Goal: Task Accomplishment & Management: Complete application form

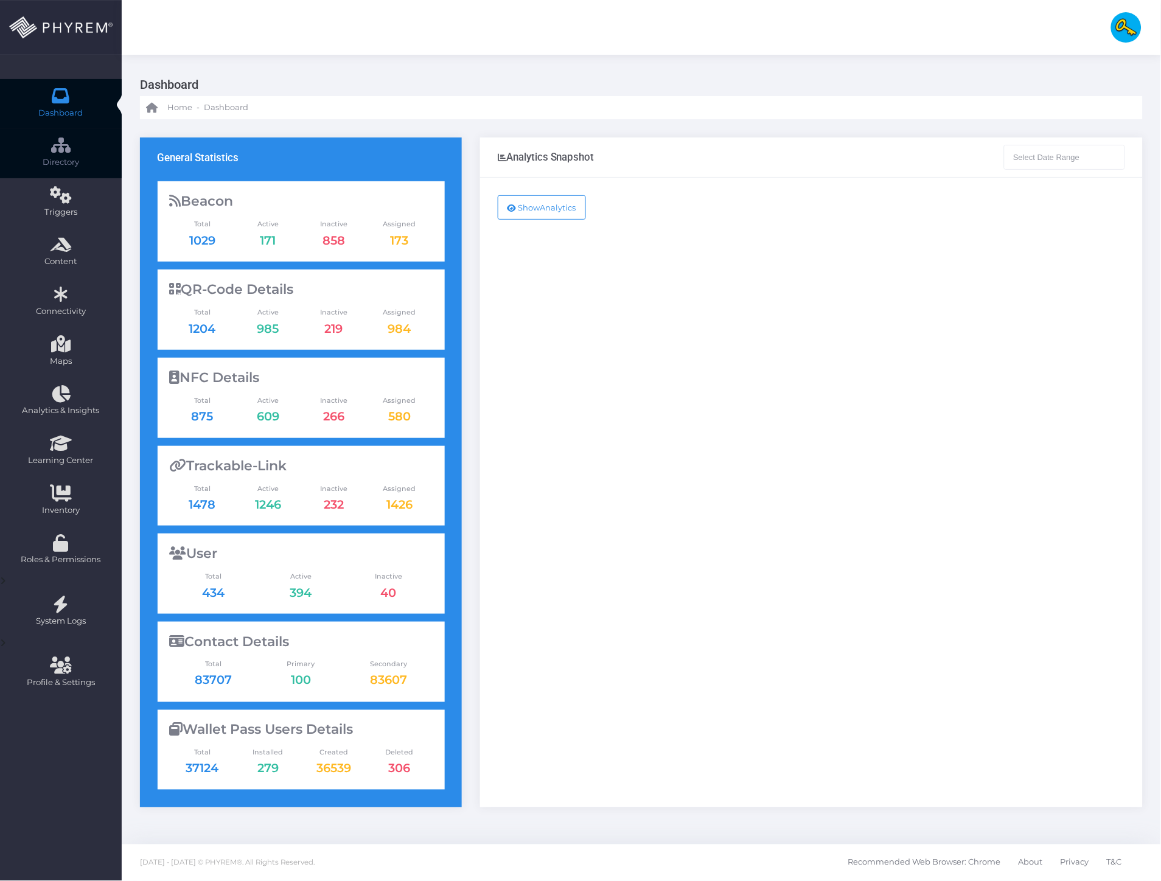
click at [74, 158] on span "Directory" at bounding box center [61, 162] width 106 height 12
type input "[DATE] - [DATE]"
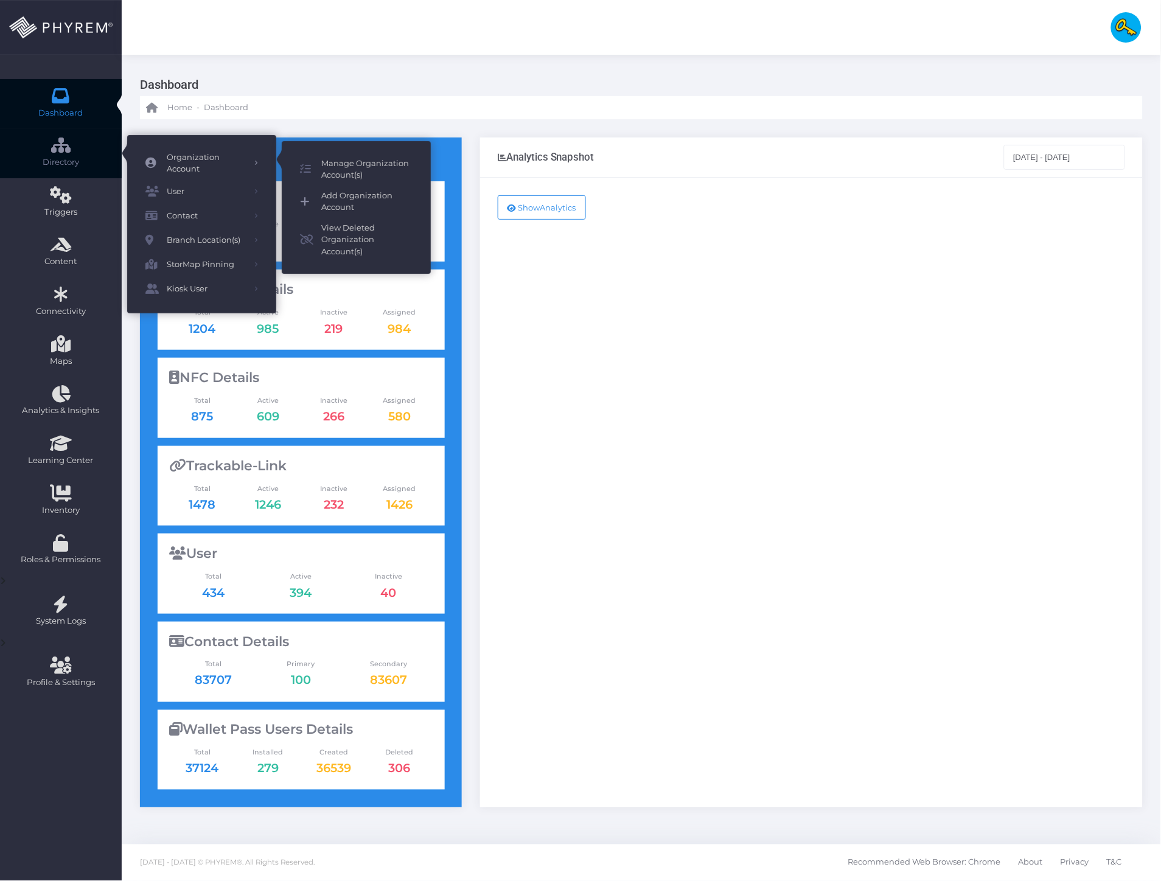
click at [349, 207] on span "Add Organization Account" at bounding box center [366, 202] width 91 height 24
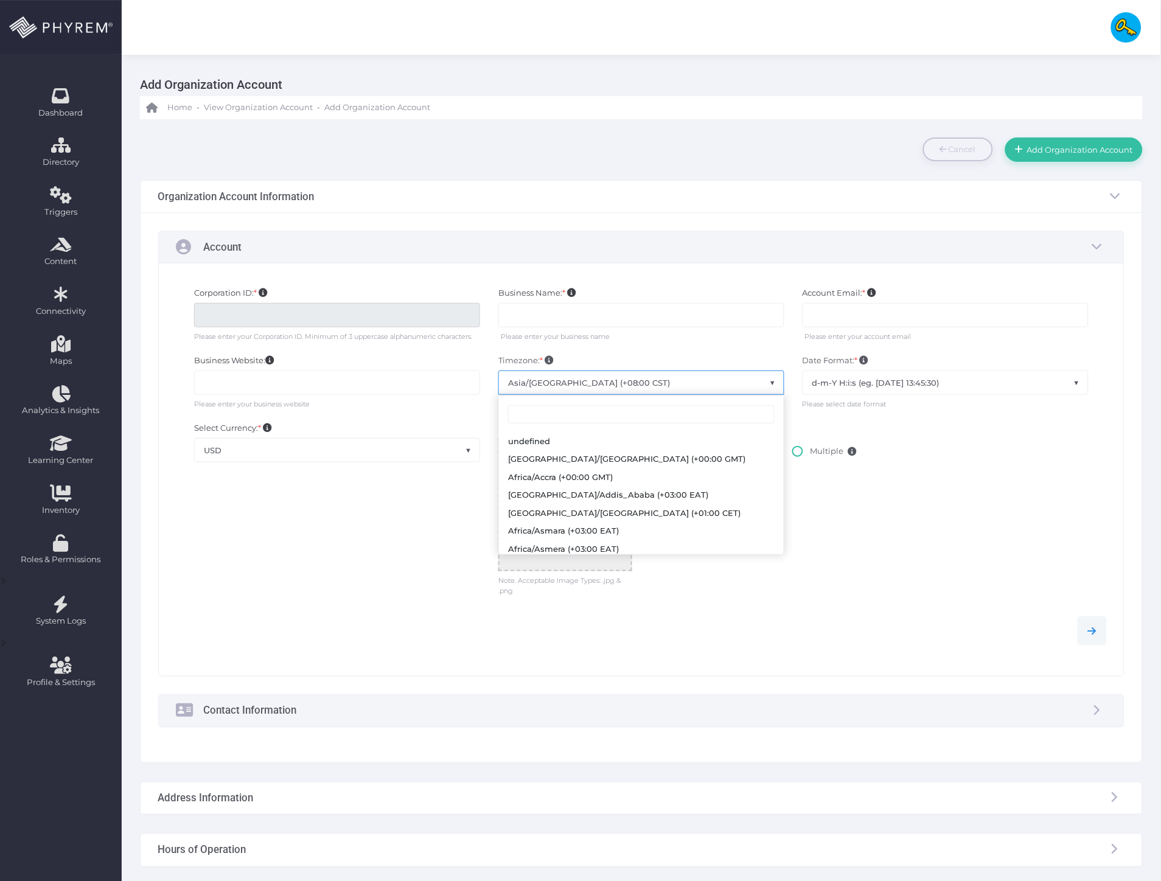
click at [689, 381] on span "Asia/Shanghai (+08:00 CST)" at bounding box center [641, 382] width 285 height 23
drag, startPoint x: 378, startPoint y: 546, endPoint x: 387, endPoint y: 473, distance: 73.5
click at [382, 544] on div "Select Currency: * None USD AUD CAD GBP USD" at bounding box center [337, 509] width 304 height 175
click at [381, 453] on span "USD" at bounding box center [337, 450] width 285 height 23
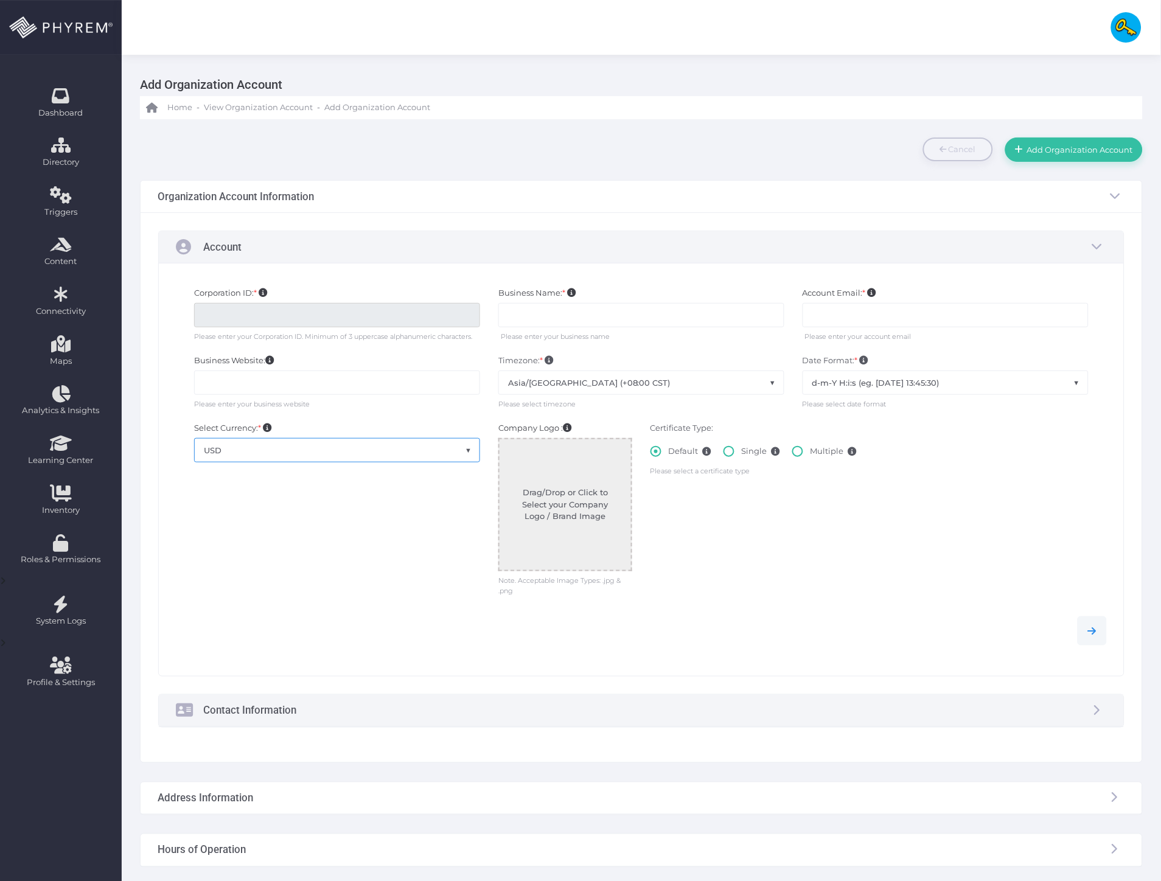
click at [394, 569] on div "Select Currency: * None USD AUD CAD GBP USD" at bounding box center [337, 509] width 304 height 175
click at [755, 448] on label "Single" at bounding box center [751, 455] width 57 height 21
click at [749, 448] on input "Single" at bounding box center [745, 449] width 8 height 8
radio input "true"
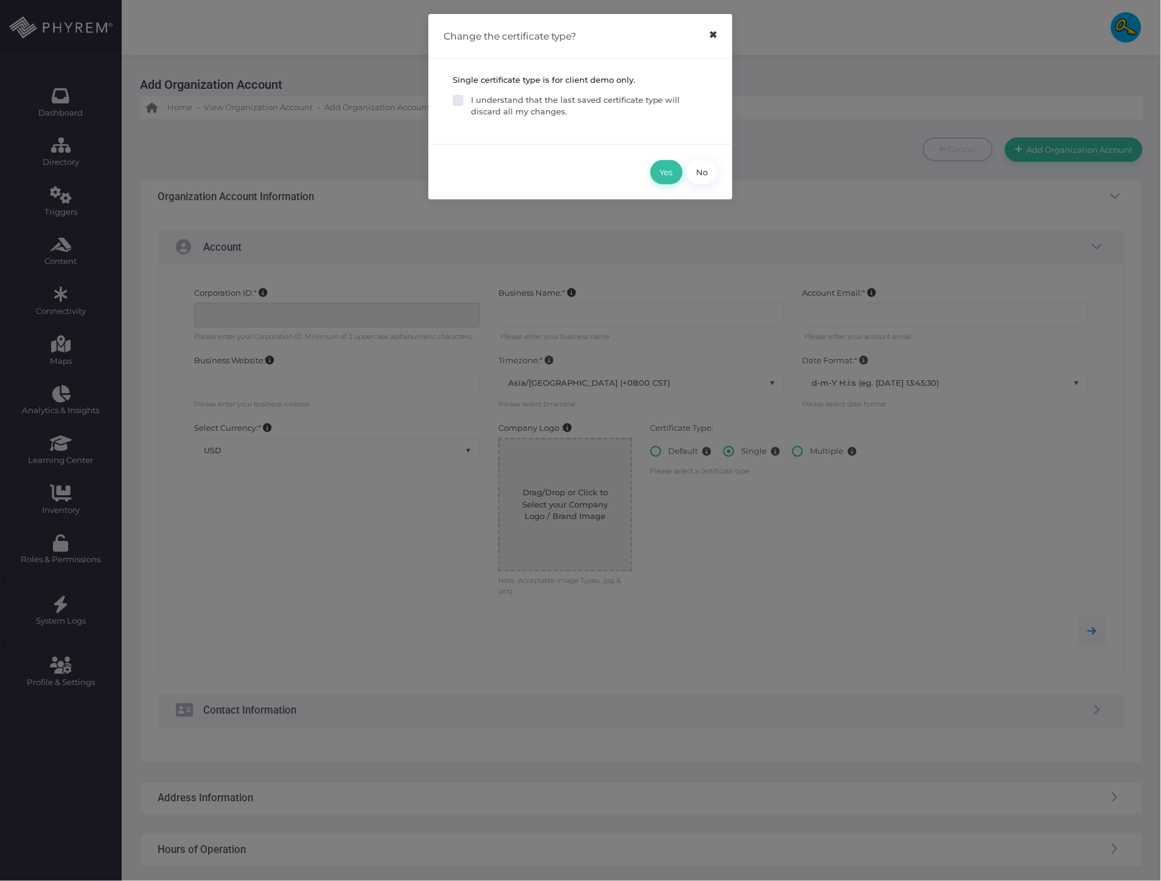
click at [713, 40] on button "×" at bounding box center [713, 34] width 24 height 27
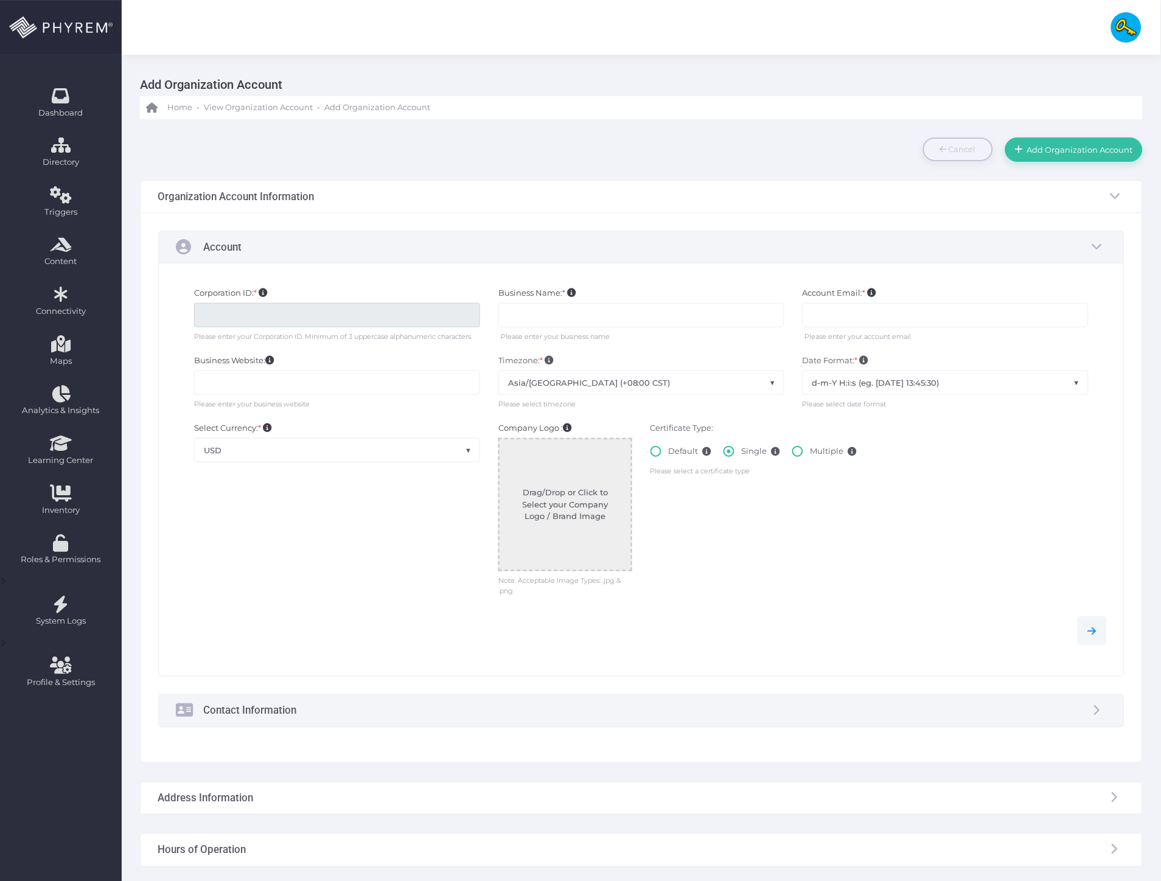
click at [828, 457] on label "Multiple" at bounding box center [824, 455] width 65 height 21
click at [818, 453] on input "Multiple" at bounding box center [814, 449] width 8 height 8
radio input "true"
click at [751, 451] on label "Single" at bounding box center [751, 455] width 57 height 21
click at [749, 451] on input "Single" at bounding box center [745, 449] width 8 height 8
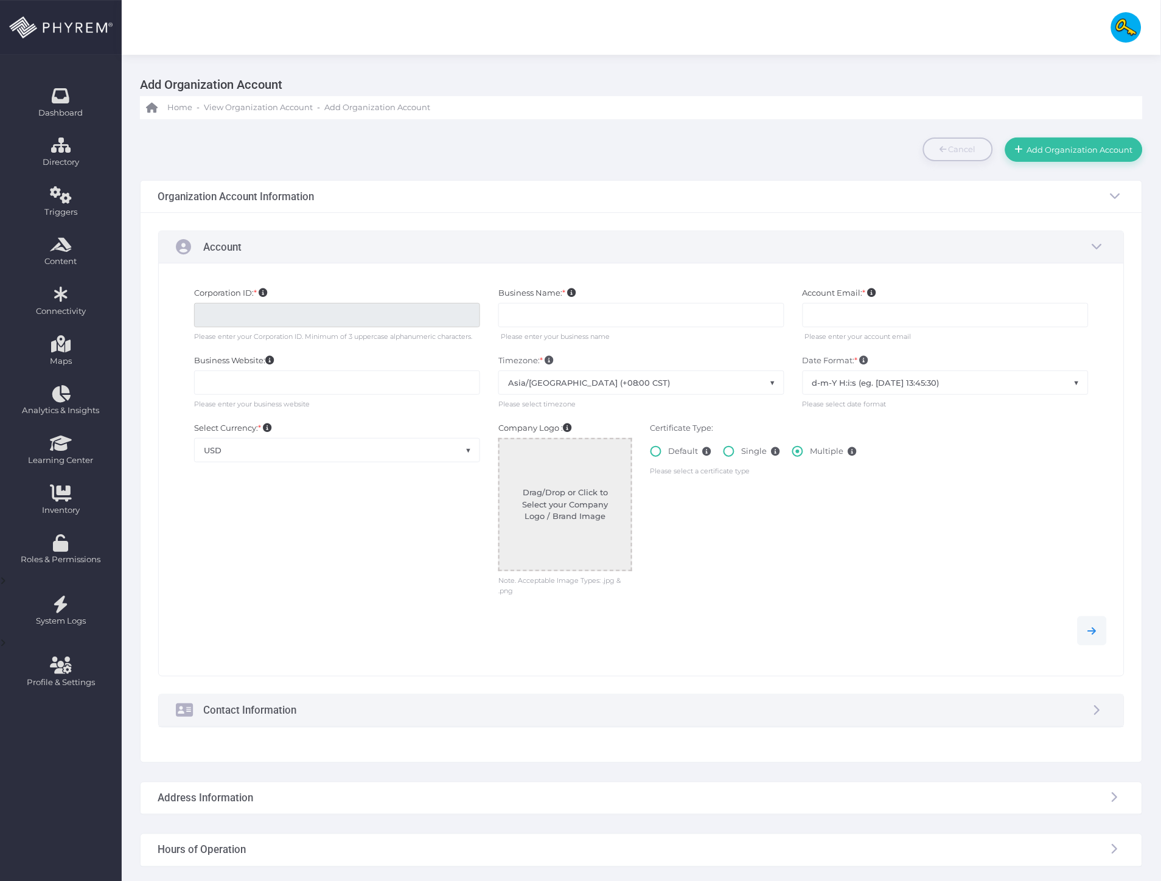
radio input "true"
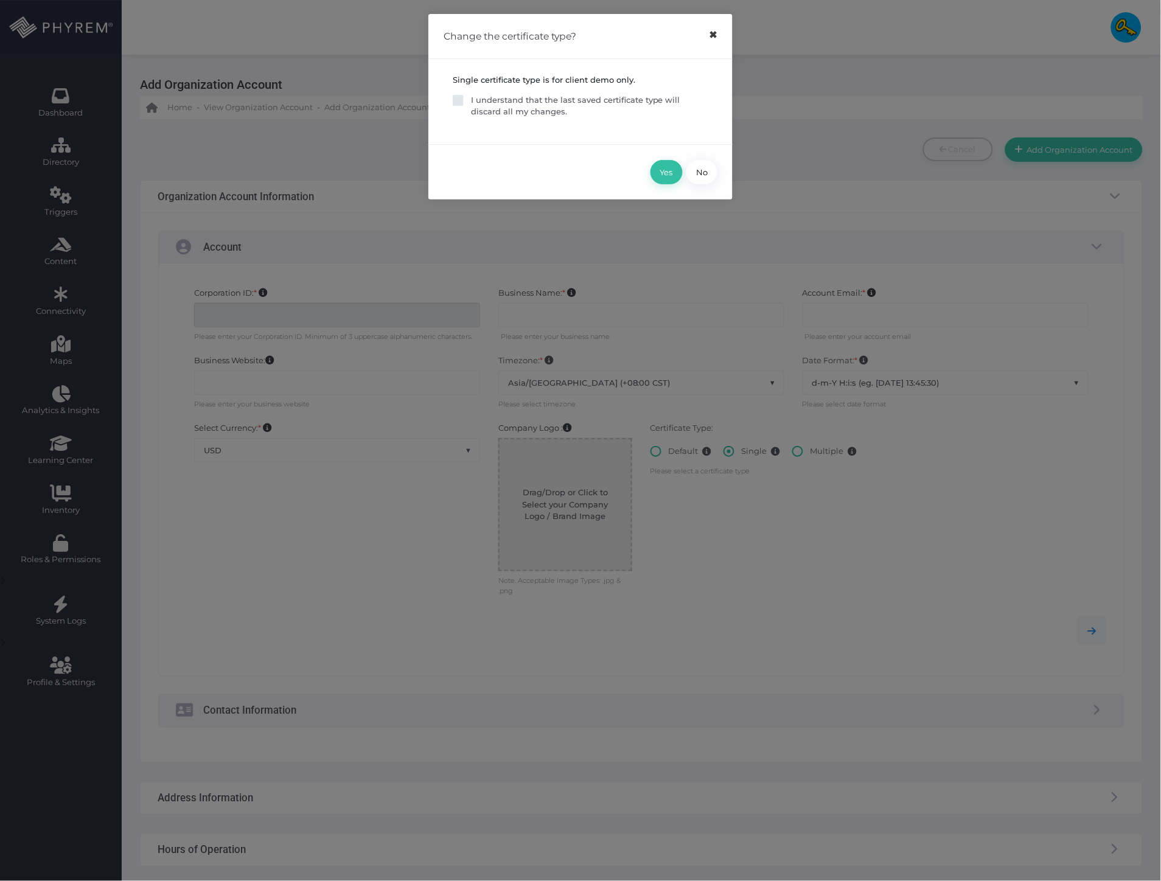
click at [716, 35] on button "×" at bounding box center [713, 34] width 24 height 27
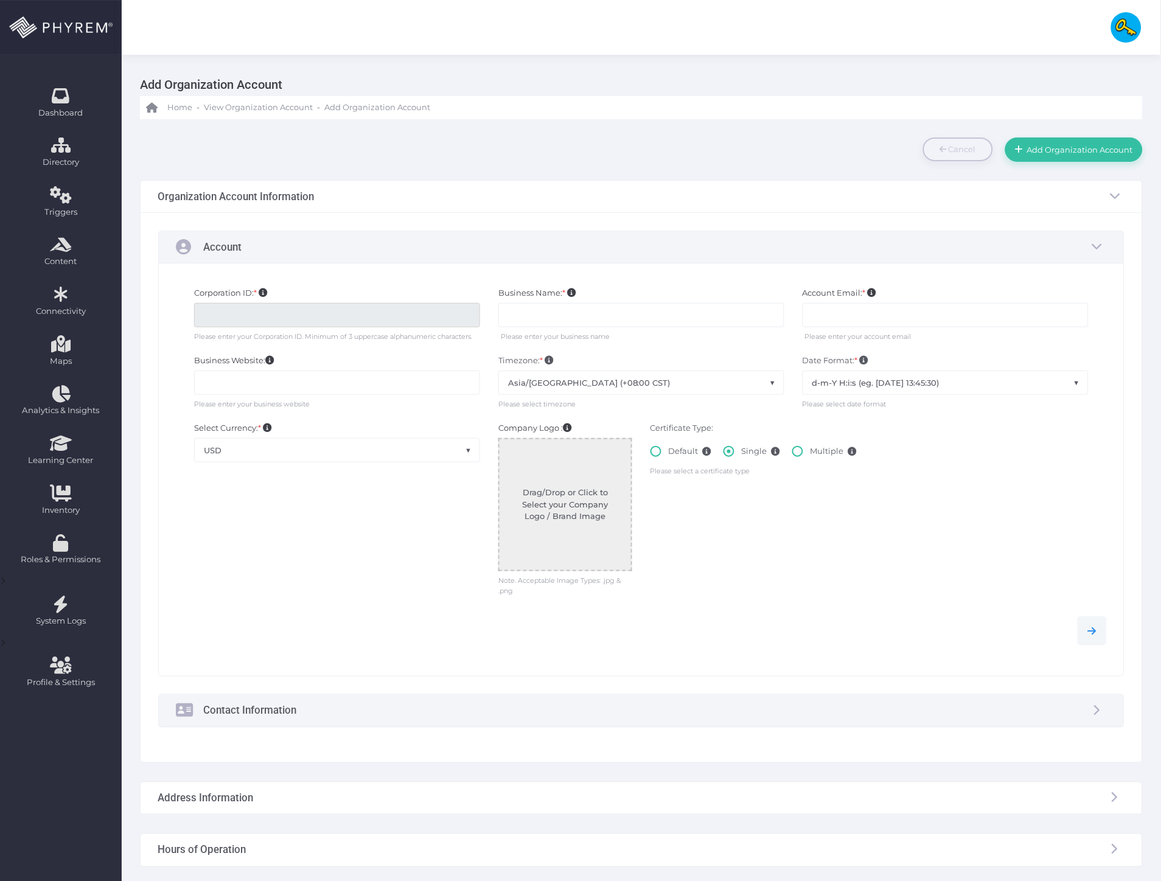
click at [680, 461] on label "Default" at bounding box center [680, 455] width 61 height 21
click at [676, 453] on input "Default" at bounding box center [672, 449] width 8 height 8
radio input "true"
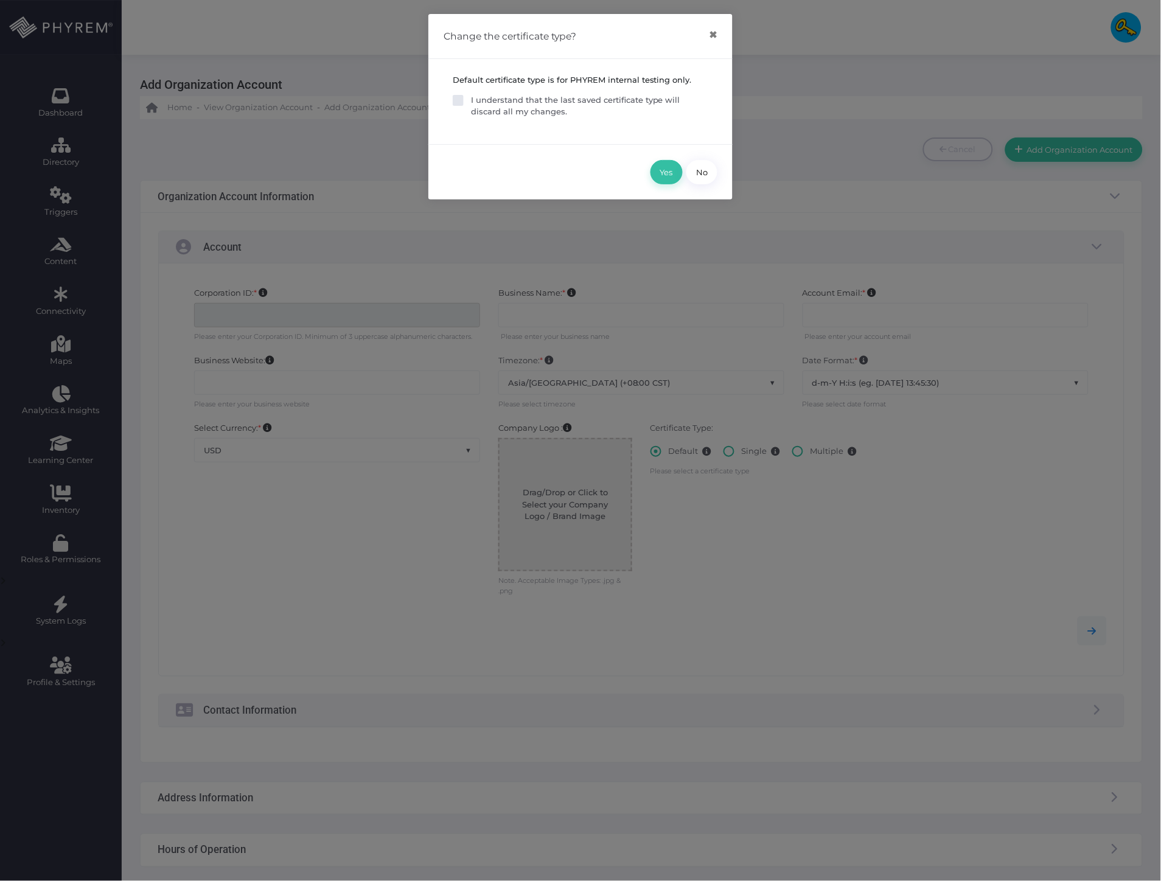
click at [625, 105] on p "I understand that the last saved certificate type will discard all my changes." at bounding box center [589, 106] width 237 height 24
click at [479, 102] on input "I understand that the last saved certificate type will discard all my changes." at bounding box center [475, 98] width 8 height 8
checkbox input "true"
click at [672, 165] on button "Yes" at bounding box center [666, 172] width 32 height 24
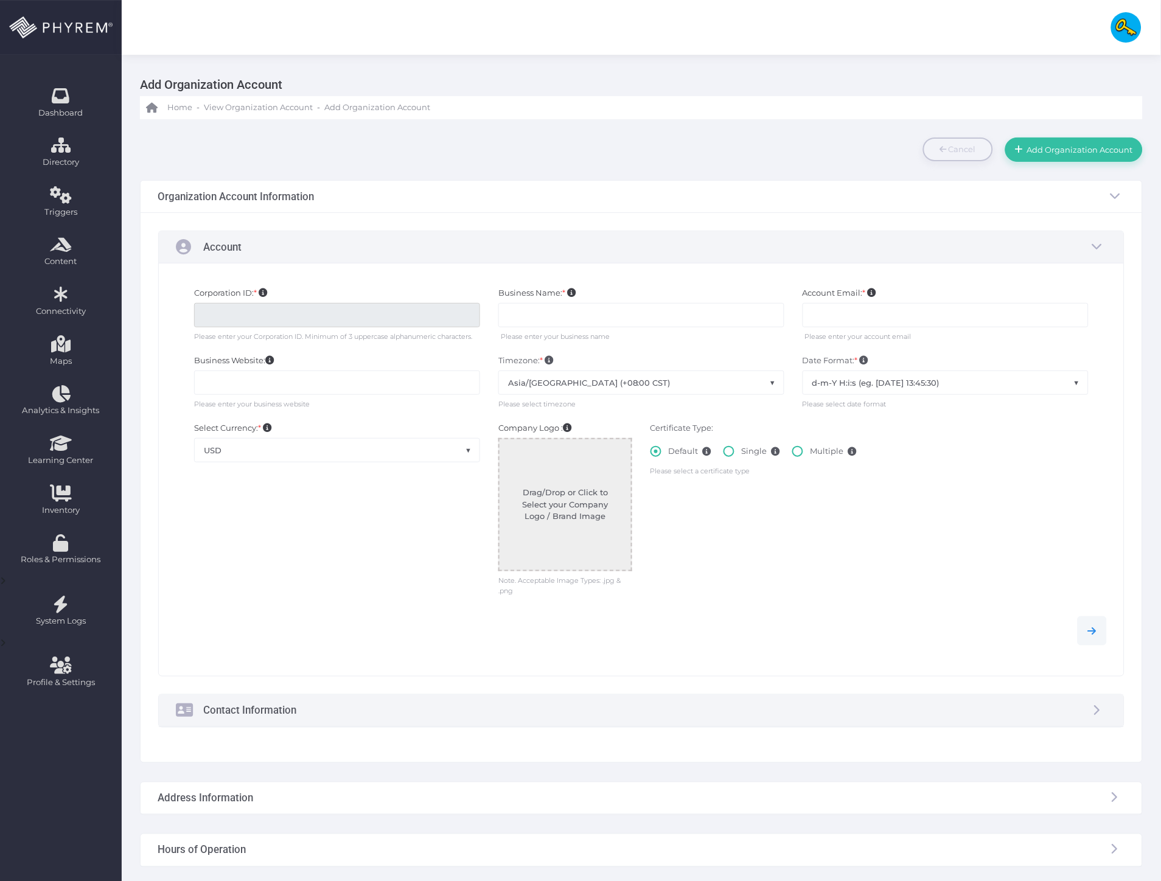
click at [728, 455] on span at bounding box center [728, 451] width 11 height 11
click at [741, 453] on input "Single" at bounding box center [745, 449] width 8 height 8
radio input "true"
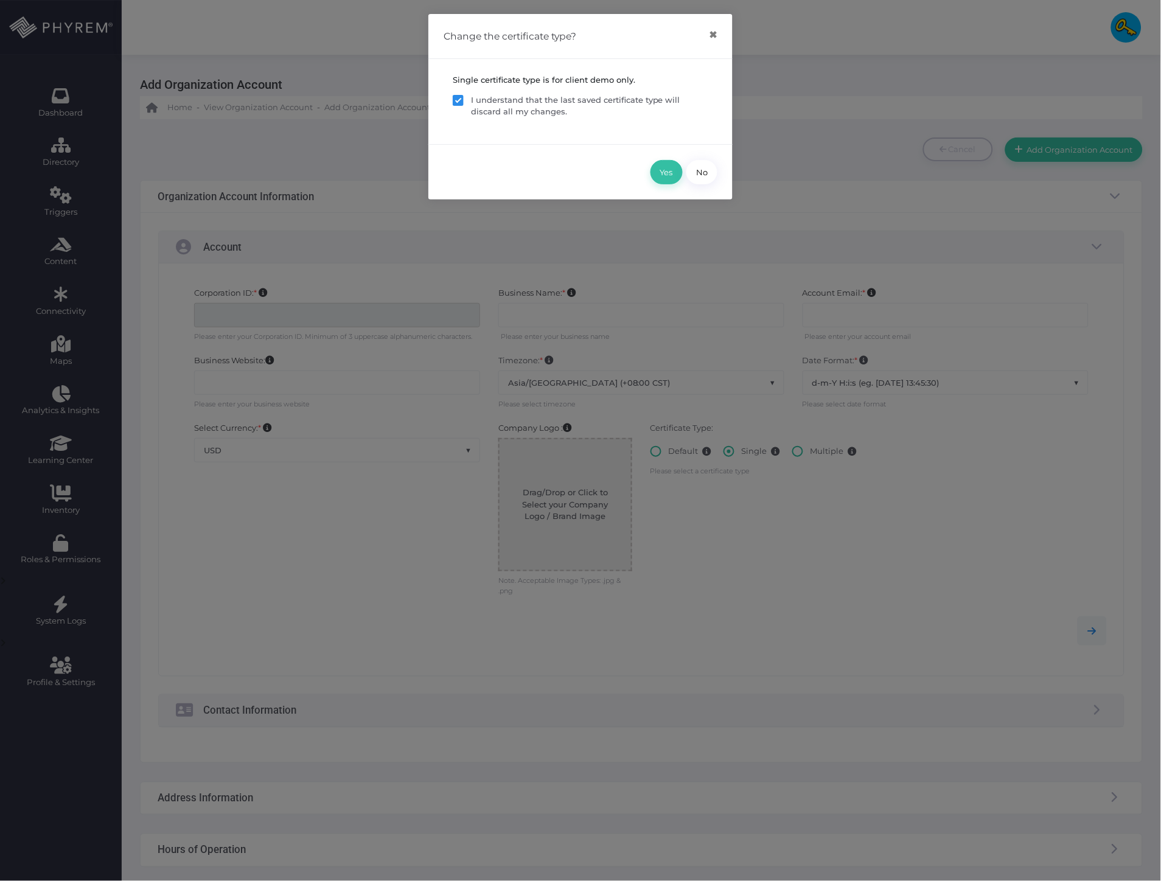
click at [580, 103] on p "I understand that the last saved certificate type will discard all my changes." at bounding box center [589, 106] width 237 height 24
click at [479, 102] on input "I understand that the last saved certificate type will discard all my changes." at bounding box center [475, 98] width 8 height 8
checkbox input "true"
click at [663, 171] on button "Yes" at bounding box center [666, 172] width 32 height 24
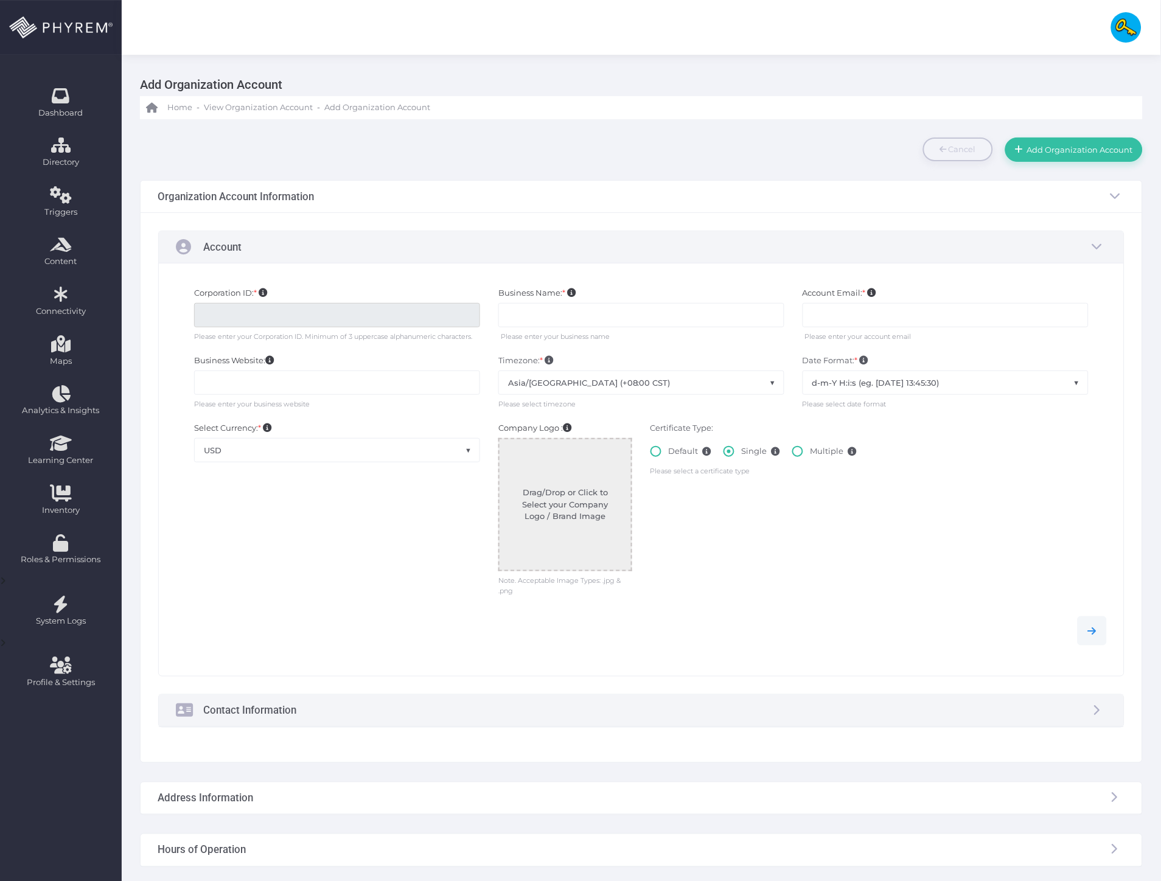
click at [805, 454] on label "Multiple" at bounding box center [824, 455] width 65 height 21
click at [810, 453] on input "Multiple" at bounding box center [814, 449] width 8 height 8
radio input "true"
